Goal: Task Accomplishment & Management: Manage account settings

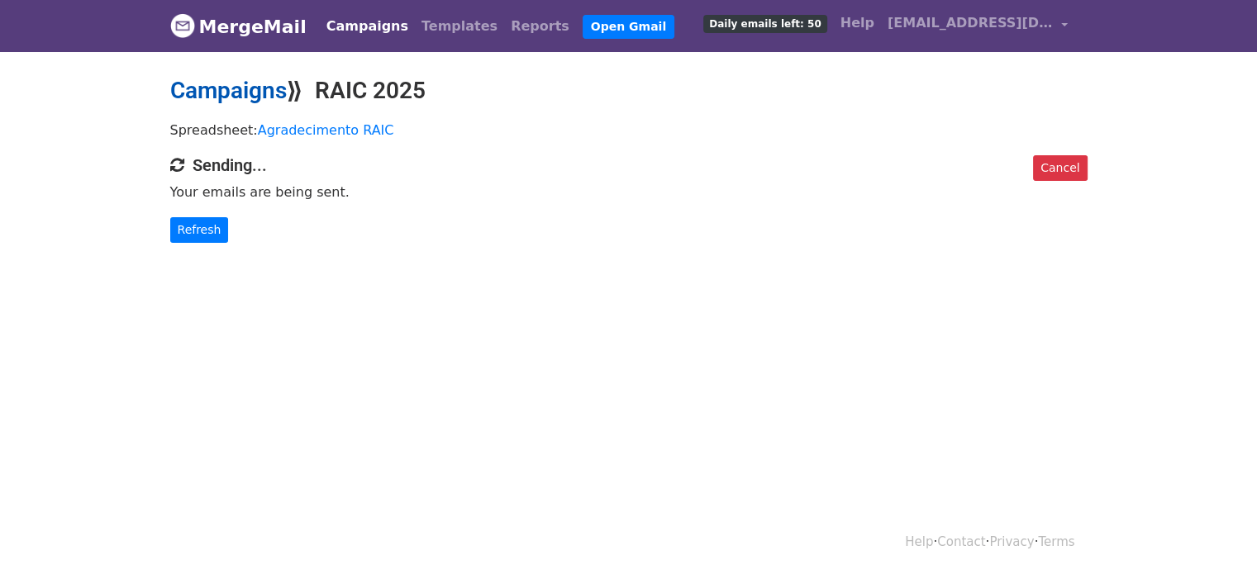
click at [258, 98] on link "Campaigns" at bounding box center [228, 90] width 117 height 27
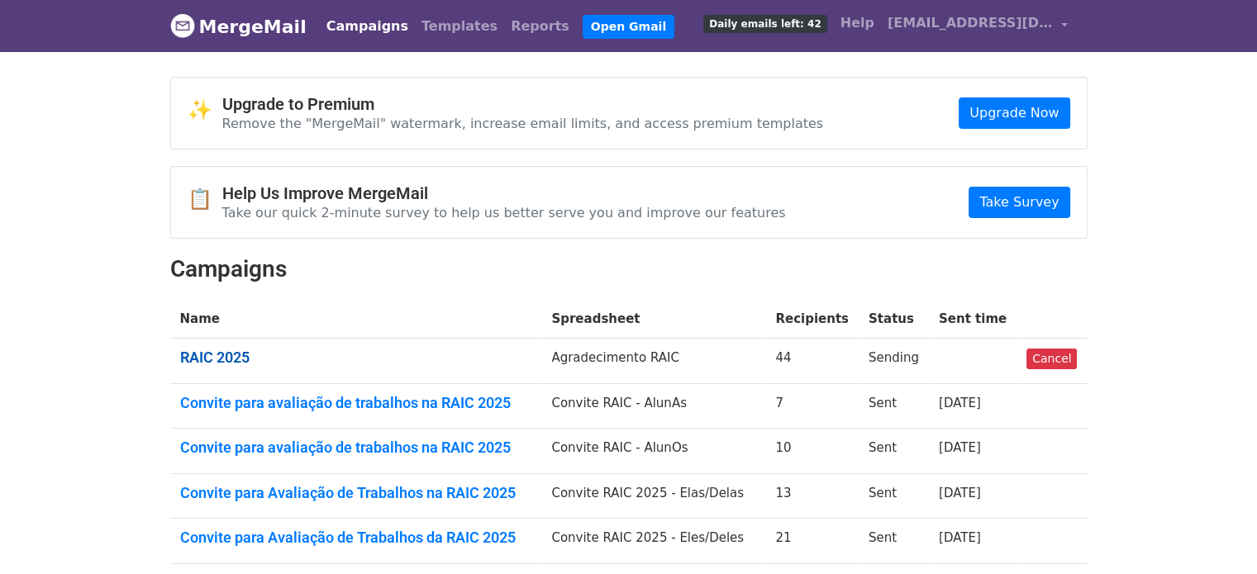
click at [212, 353] on link "RAIC 2025" at bounding box center [356, 358] width 352 height 18
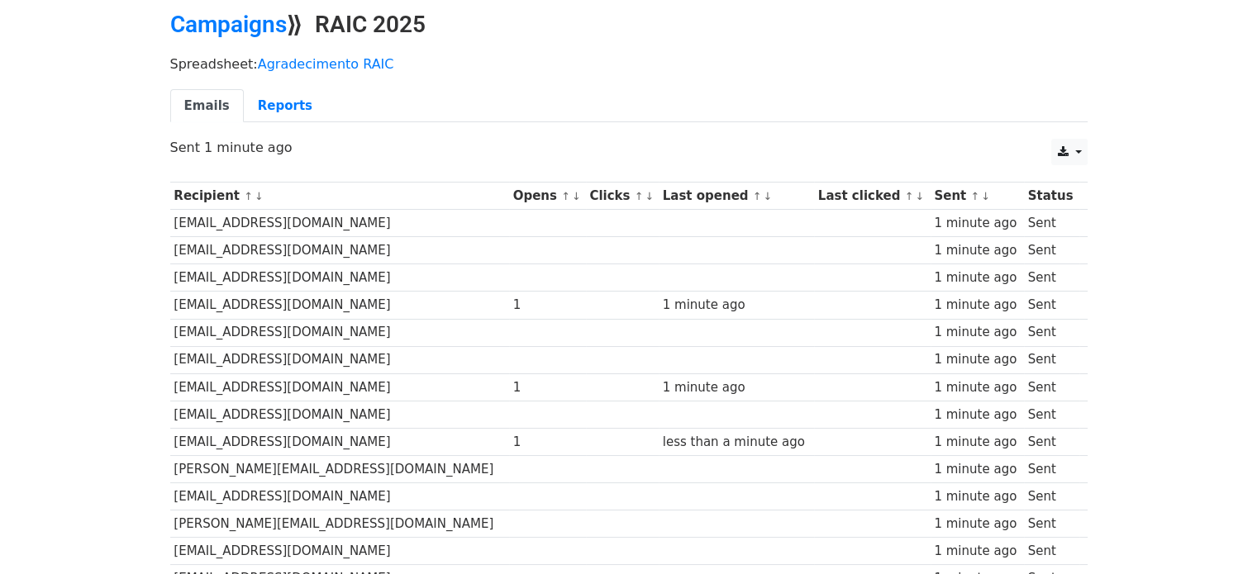
scroll to position [50, 0]
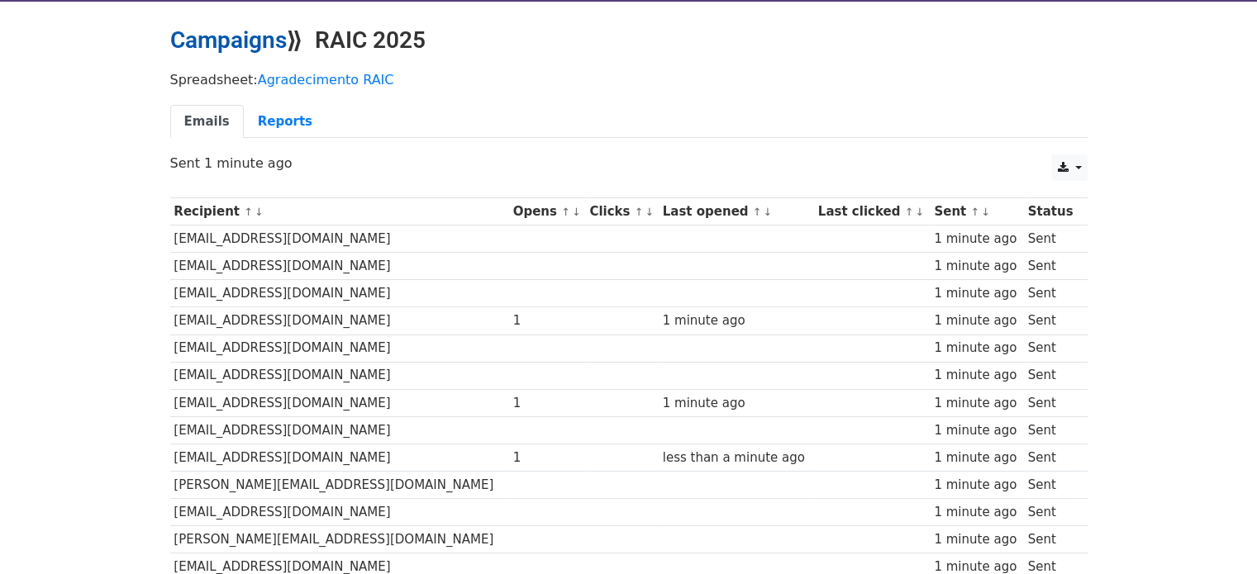
click at [264, 45] on link "Campaigns" at bounding box center [228, 39] width 117 height 27
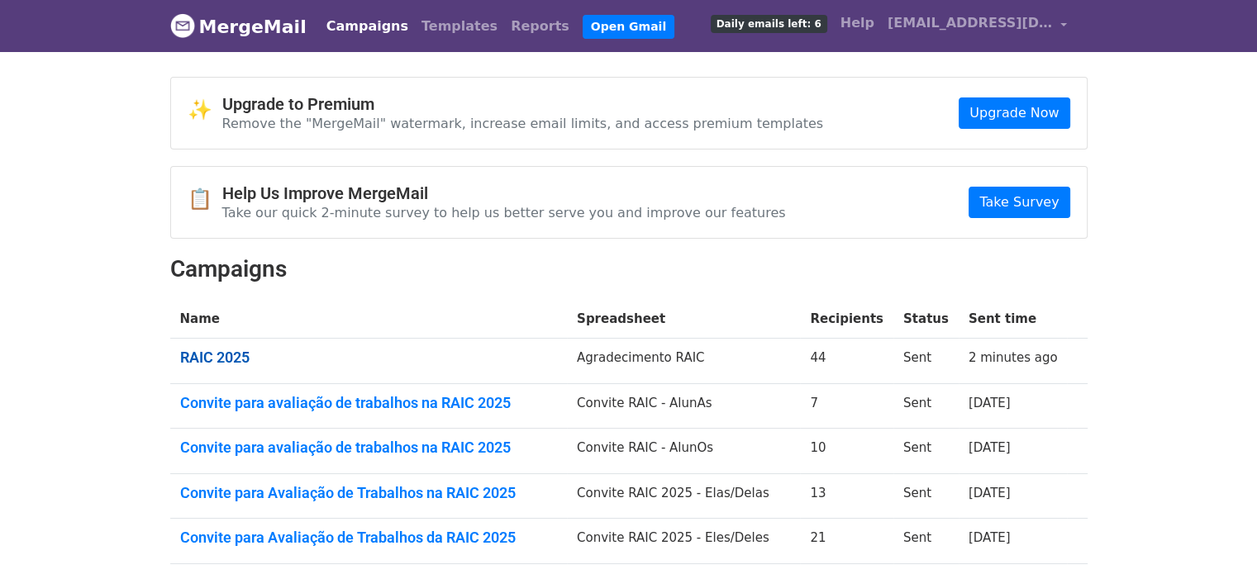
click at [218, 350] on link "RAIC 2025" at bounding box center [368, 358] width 377 height 18
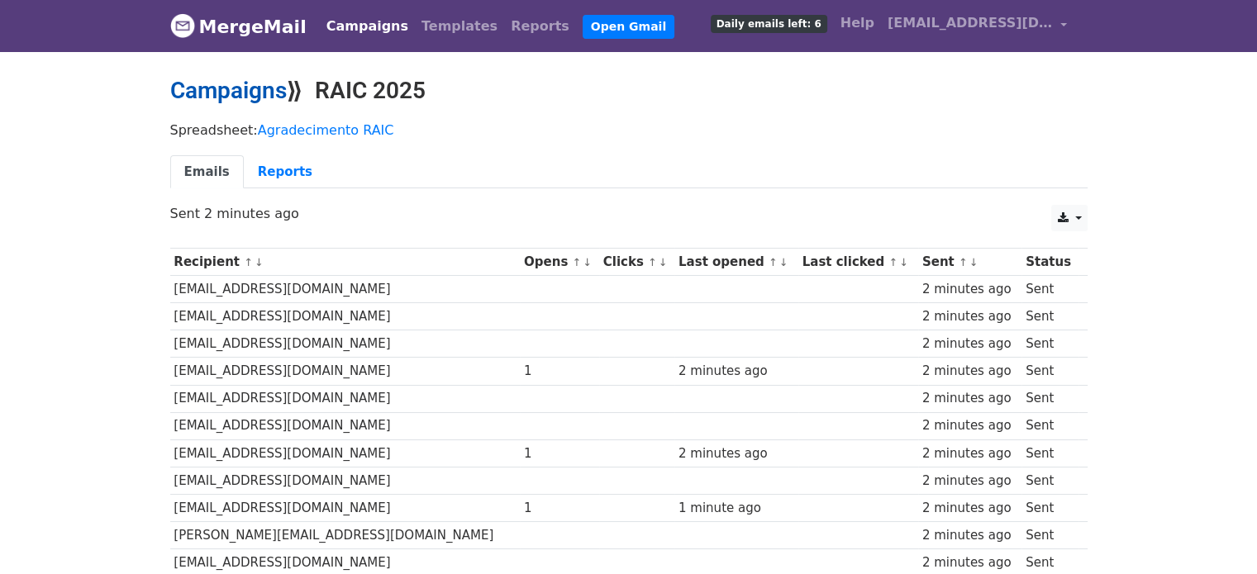
click at [243, 100] on link "Campaigns" at bounding box center [228, 90] width 117 height 27
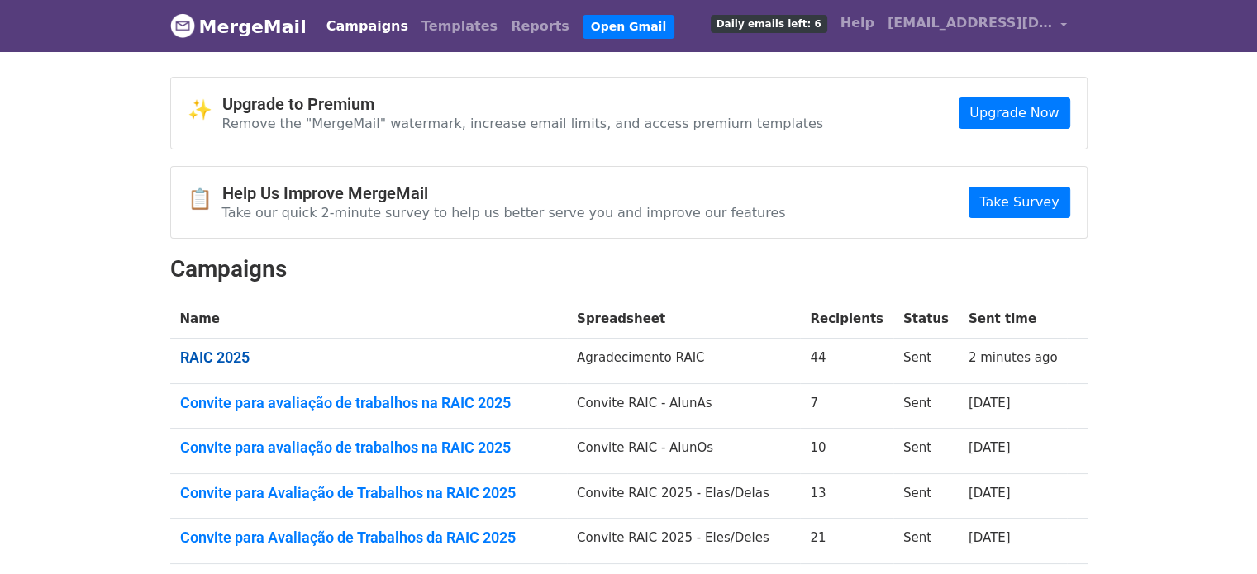
click at [218, 358] on link "RAIC 2025" at bounding box center [368, 358] width 377 height 18
